Goal: Information Seeking & Learning: Learn about a topic

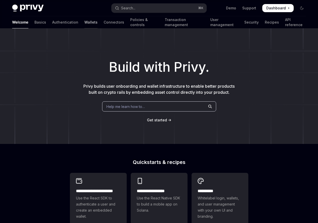
click at [84, 24] on link "Wallets" at bounding box center [90, 22] width 13 height 12
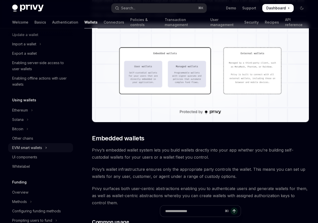
scroll to position [70, 0]
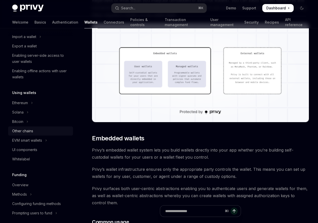
click at [38, 129] on div "Other chains" at bounding box center [41, 131] width 58 height 6
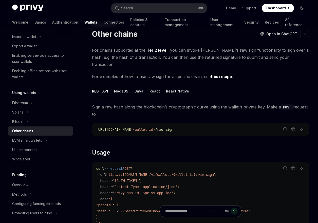
scroll to position [17, 0]
click at [158, 48] on link "Tier 2 level" at bounding box center [156, 49] width 22 height 5
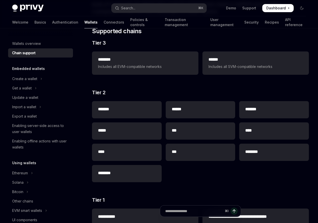
scroll to position [67, 0]
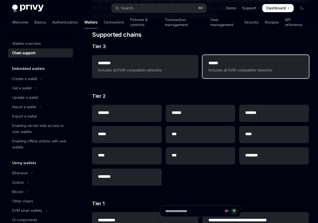
click at [241, 67] on div "****** Includes all SVM-compatible networks" at bounding box center [255, 66] width 94 height 13
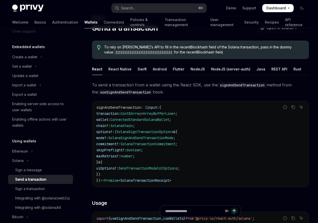
scroll to position [22, 0]
click at [37, 147] on button "Ethereum" at bounding box center [40, 150] width 65 height 9
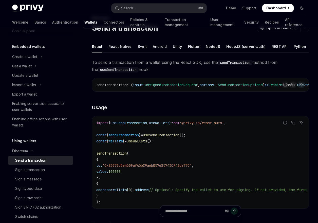
scroll to position [49, 0]
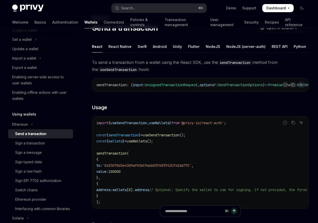
click at [30, 111] on h5 "Using wallets" at bounding box center [24, 114] width 24 height 6
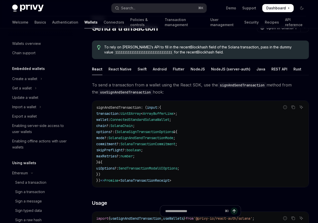
scroll to position [166, 0]
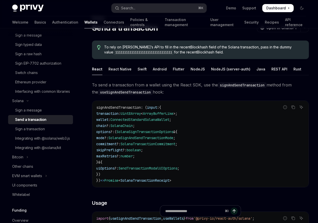
type textarea "*"
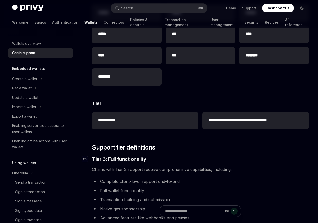
scroll to position [167, 0]
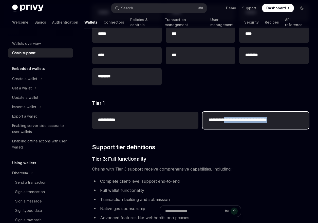
drag, startPoint x: 227, startPoint y: 121, endPoint x: 297, endPoint y: 121, distance: 70.4
click at [297, 121] on h2 "**********" at bounding box center [255, 120] width 94 height 6
copy h2 "**********"
